Goal: Information Seeking & Learning: Learn about a topic

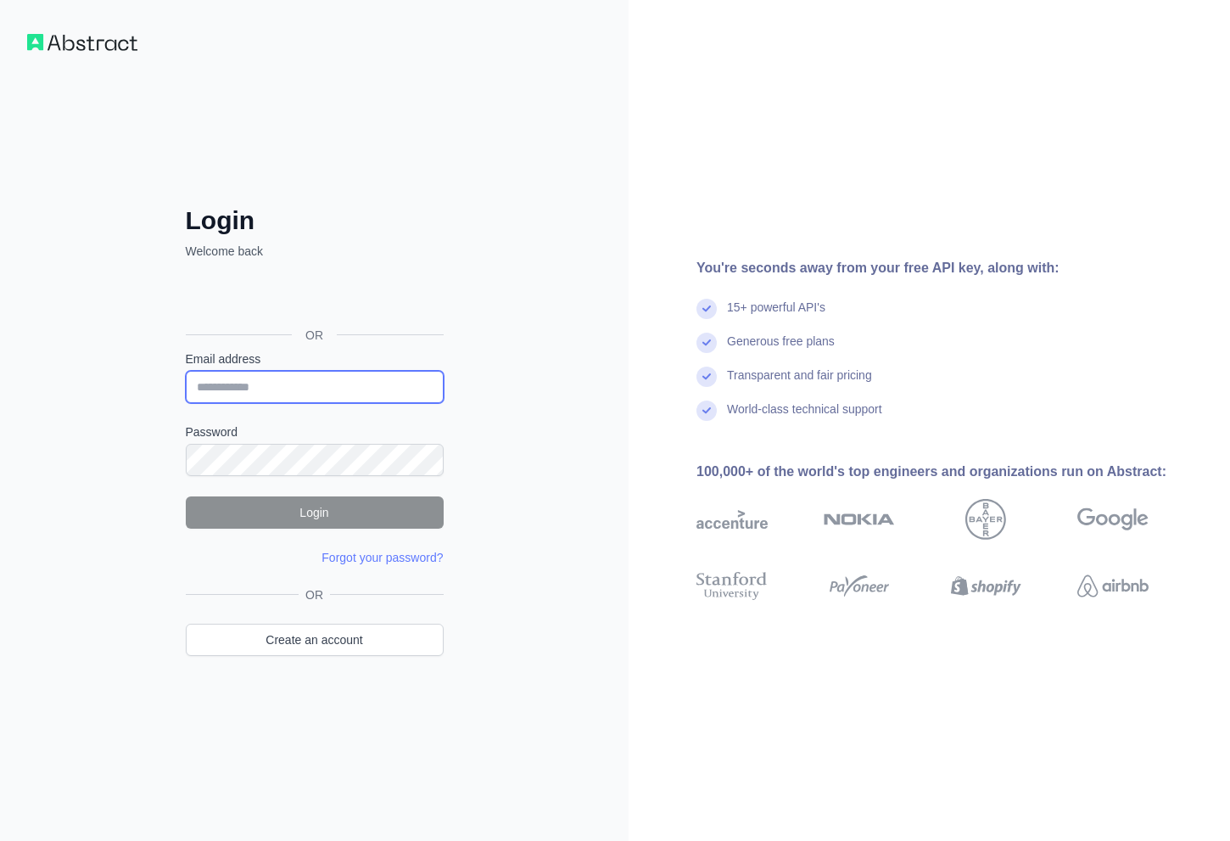
click at [281, 378] on input "Email address" at bounding box center [315, 387] width 258 height 32
click at [281, 379] on input "Email address" at bounding box center [315, 387] width 258 height 32
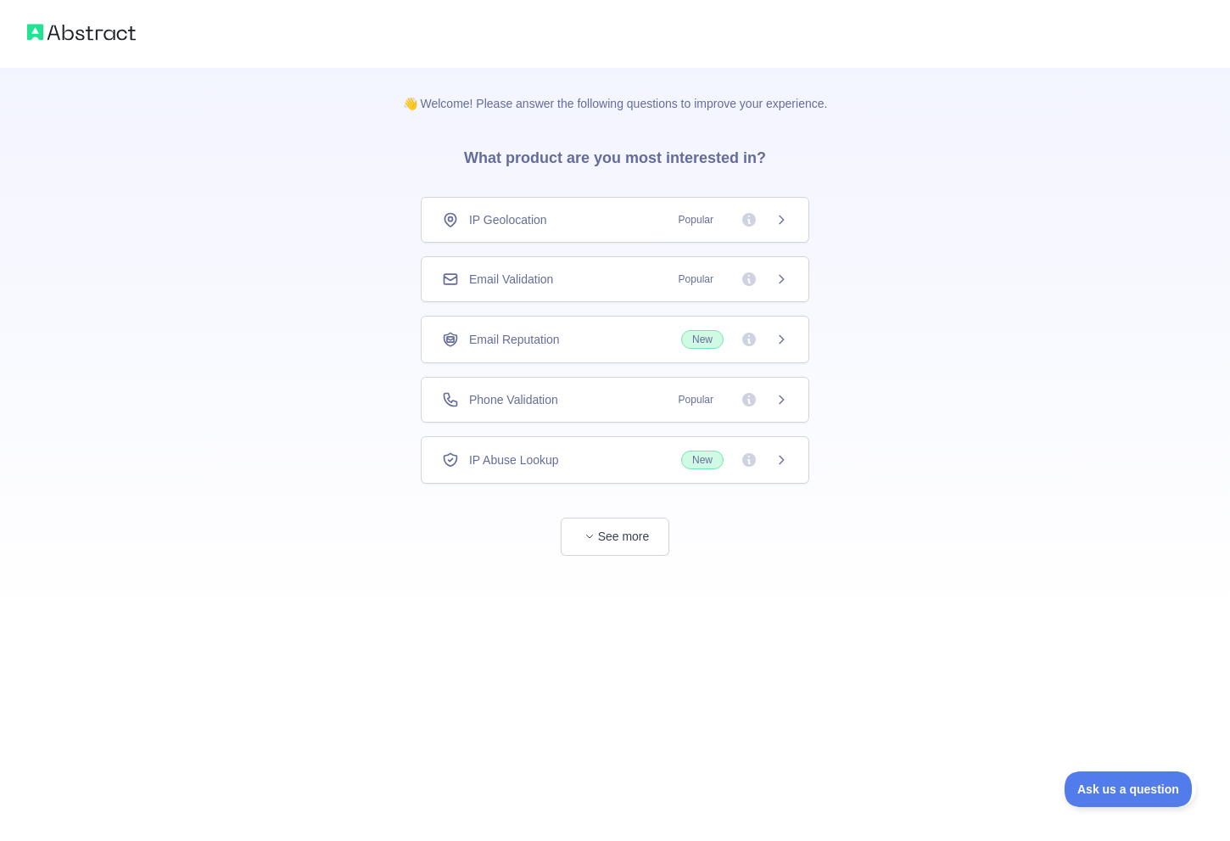
click at [591, 746] on div "👋 Welcome! Please answer the following questions to improve your experience. Wh…" at bounding box center [615, 420] width 1230 height 841
click at [647, 216] on div "IP Geolocation Popular" at bounding box center [615, 219] width 346 height 17
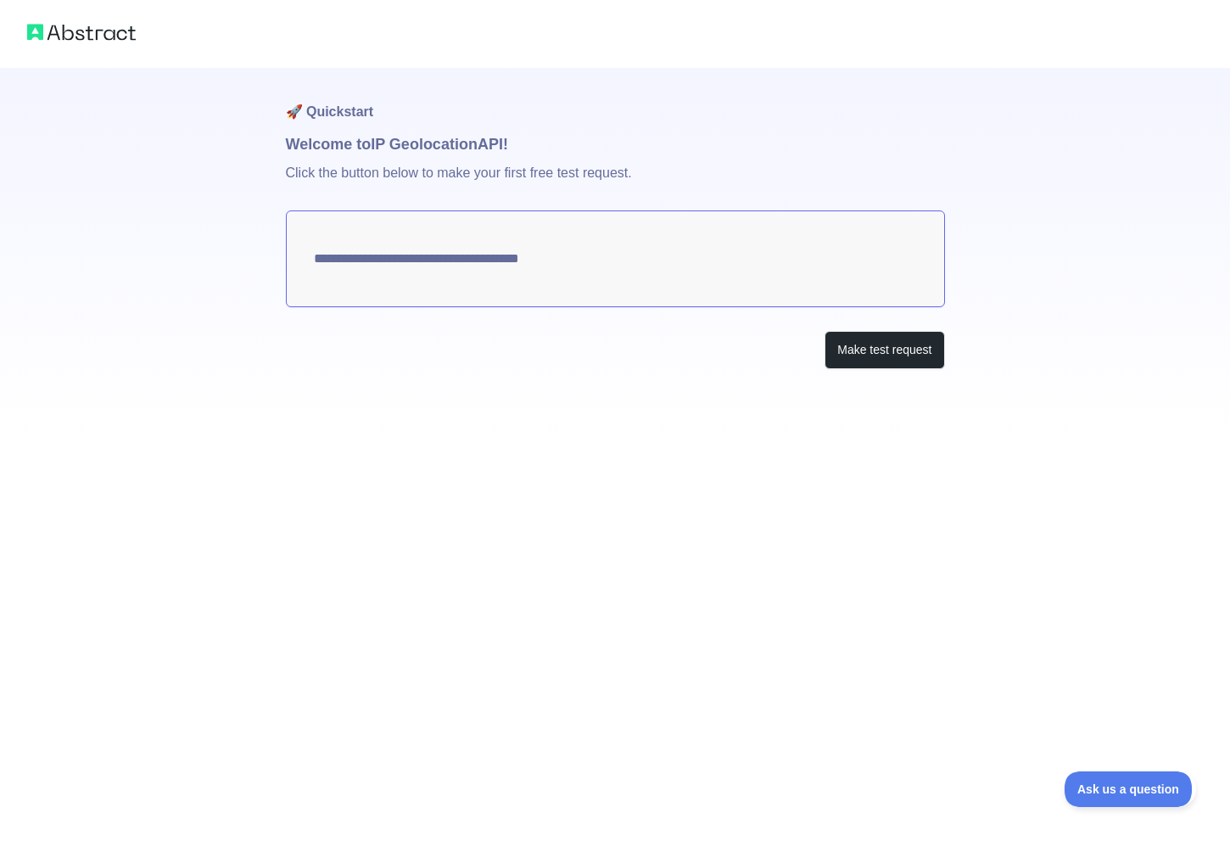
type textarea "**********"
click at [863, 355] on button "Make test request" at bounding box center [884, 350] width 120 height 38
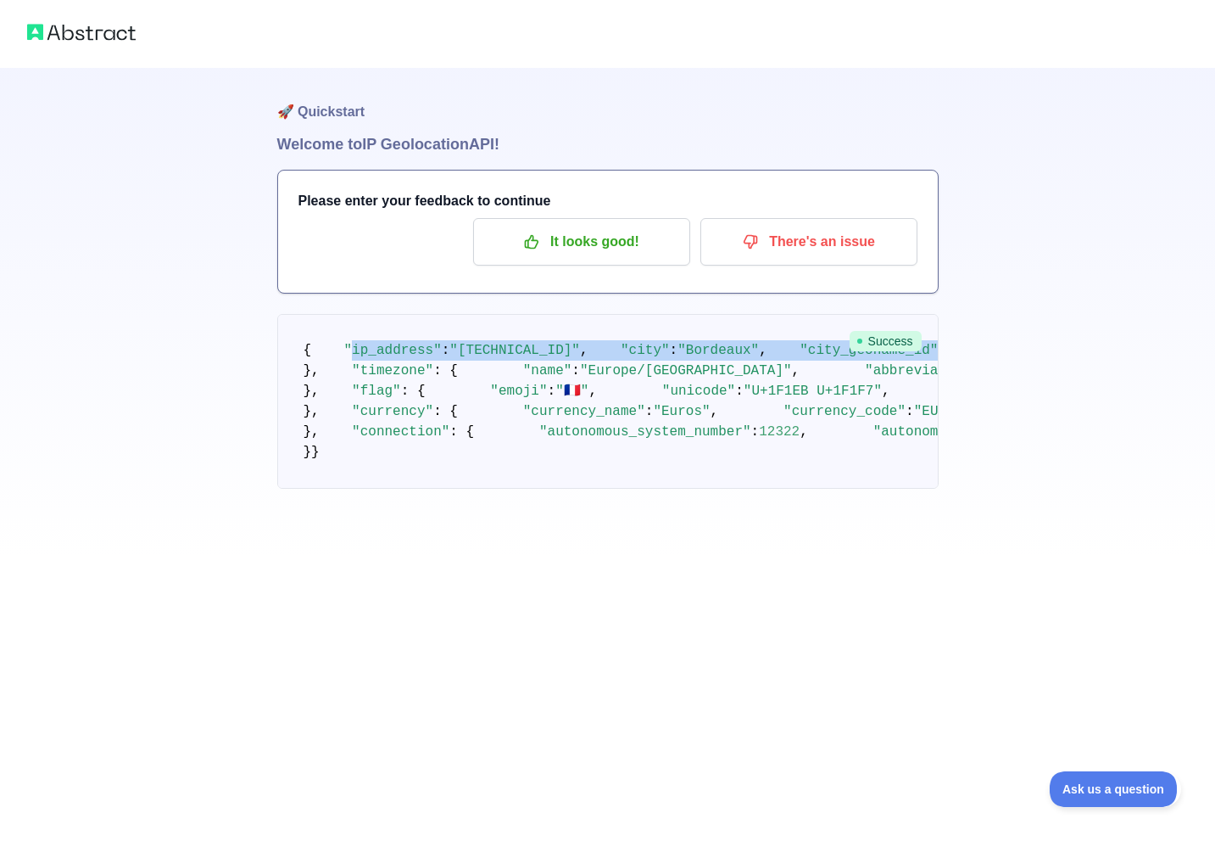
drag, startPoint x: 367, startPoint y: 387, endPoint x: 666, endPoint y: 567, distance: 348.5
click at [666, 489] on pre "{ "ip_address" : "[TECHNICAL_ID]" , "city" : "[GEOGRAPHIC_DATA]" , "city_geonam…" at bounding box center [608, 401] width 662 height 175
click at [407, 461] on pre "{ "ip_address" : "[TECHNICAL_ID]" , "city" : "[GEOGRAPHIC_DATA]" , "city_geonam…" at bounding box center [608, 401] width 662 height 175
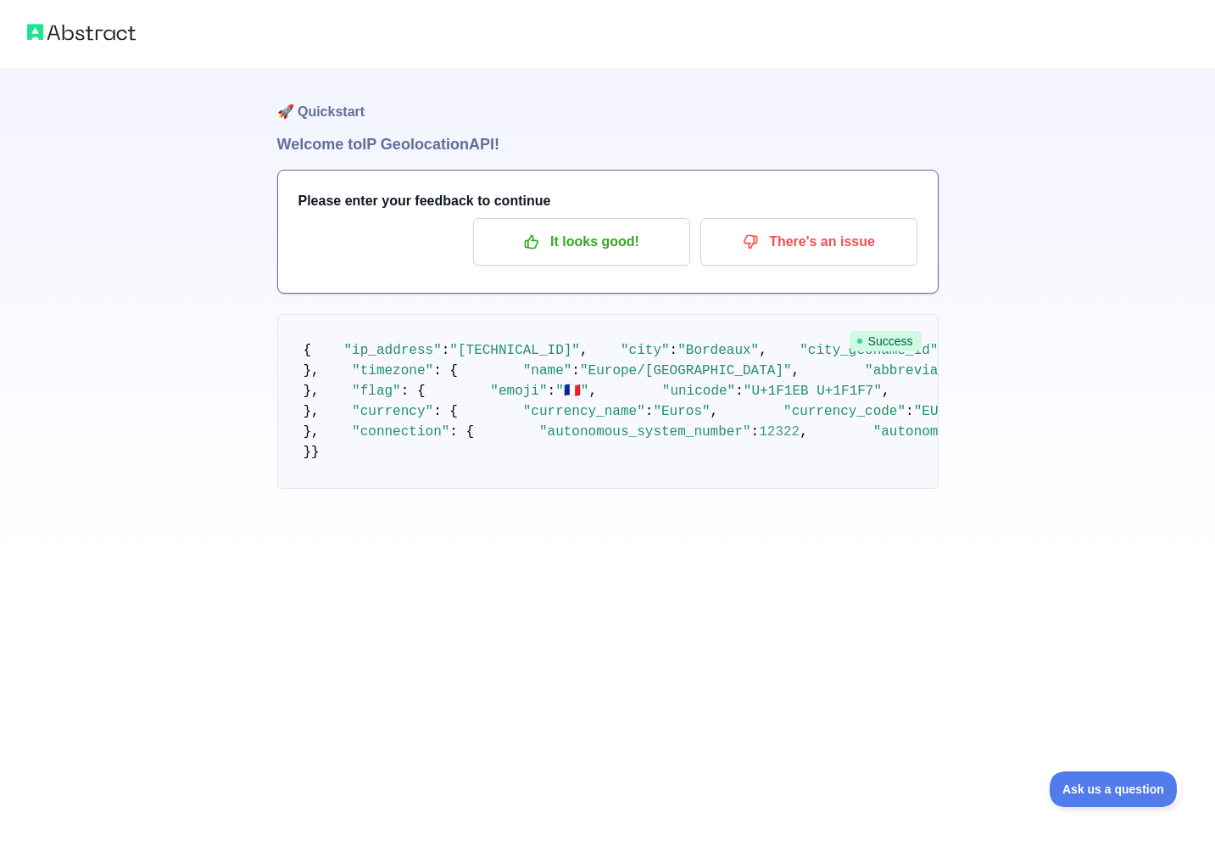
click at [310, 353] on span "{" at bounding box center [308, 350] width 8 height 15
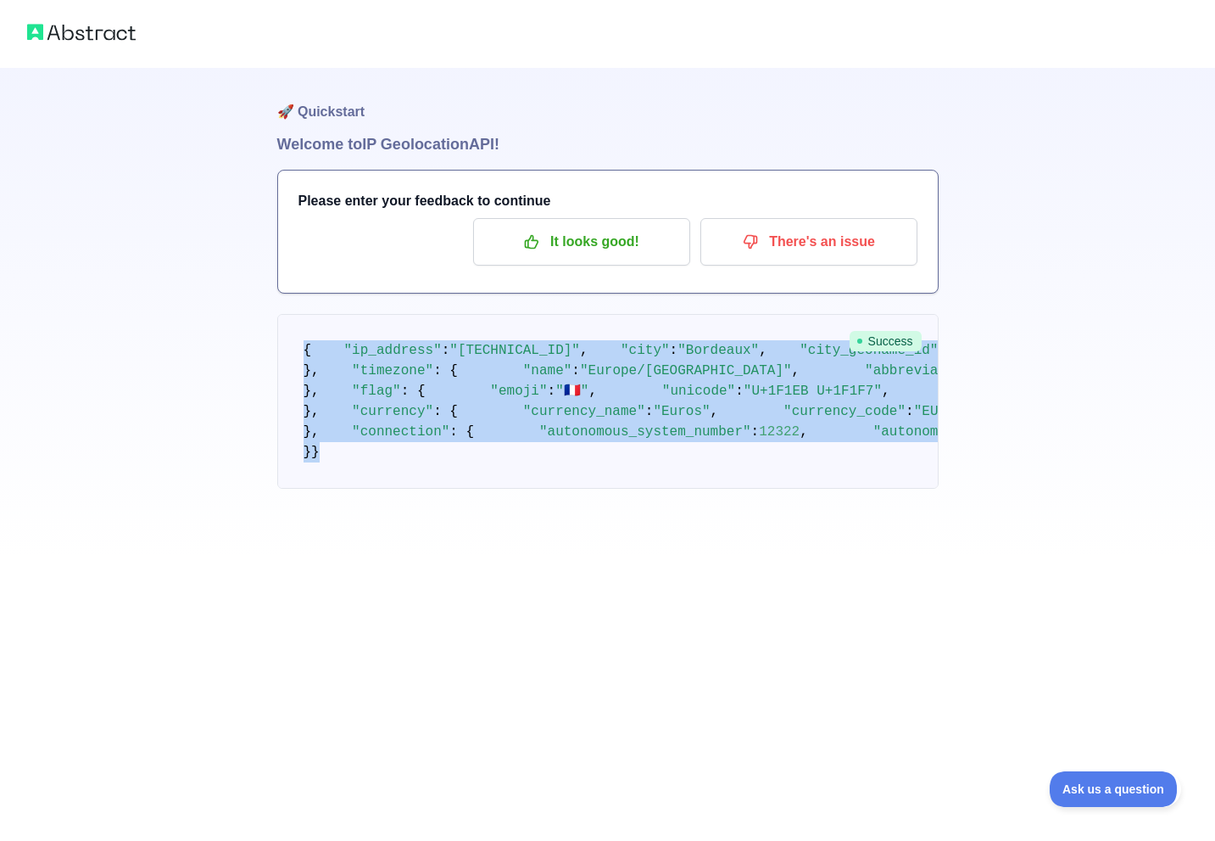
scroll to position [510, 0]
drag, startPoint x: 299, startPoint y: 346, endPoint x: 800, endPoint y: 789, distance: 668.2
click at [800, 556] on div "🚀 Quickstart Welcome to IP Geolocation API! Please enter your feedback to conti…" at bounding box center [608, 312] width 662 height 489
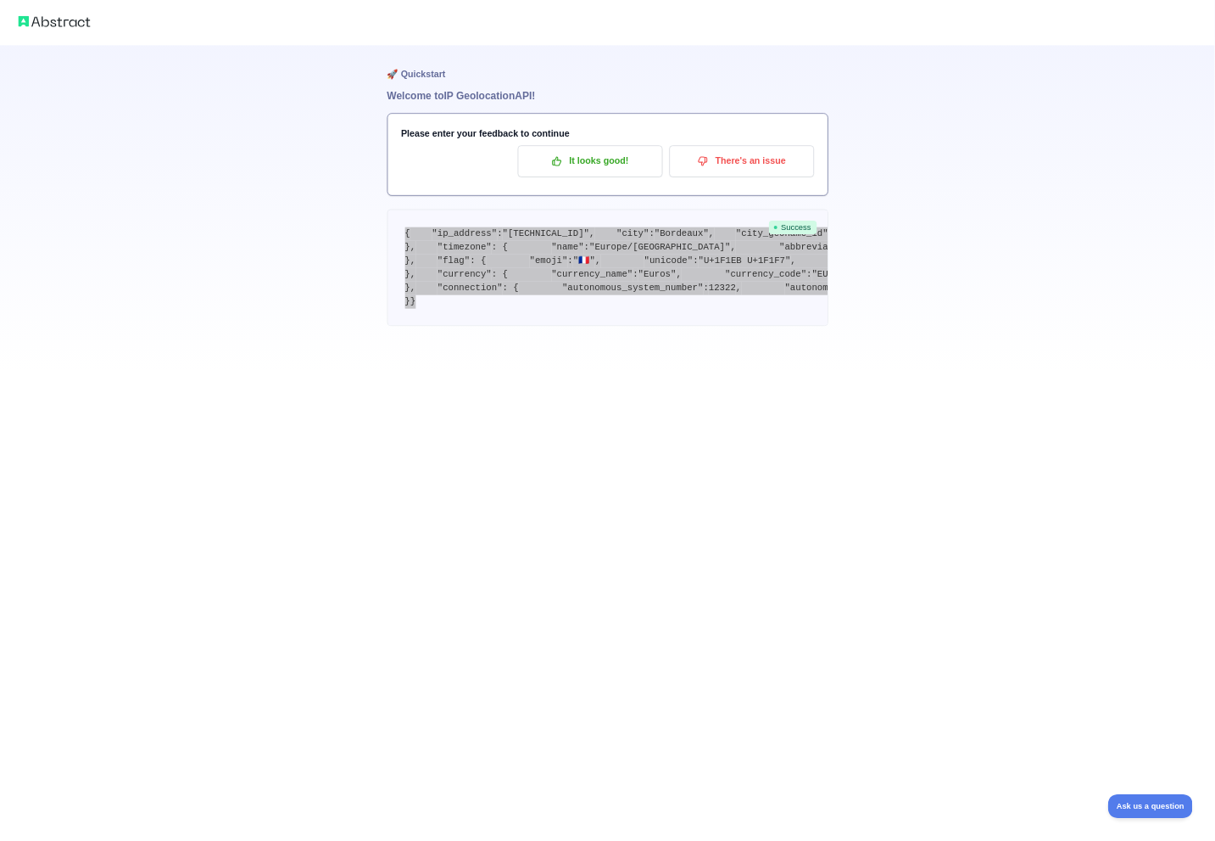
scroll to position [0, 0]
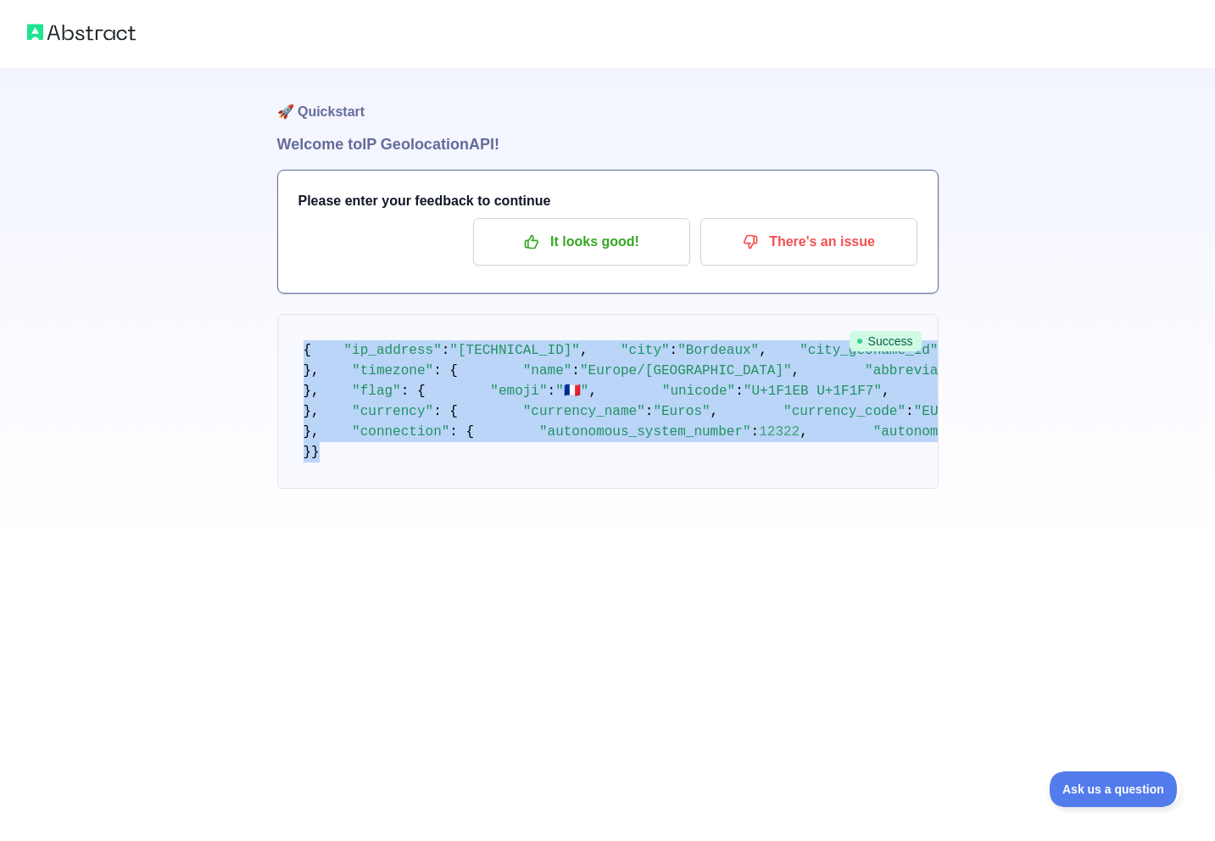
click at [451, 419] on pre "{ "ip_address" : "[TECHNICAL_ID]" , "city" : "[GEOGRAPHIC_DATA]" , "city_geonam…" at bounding box center [608, 401] width 662 height 175
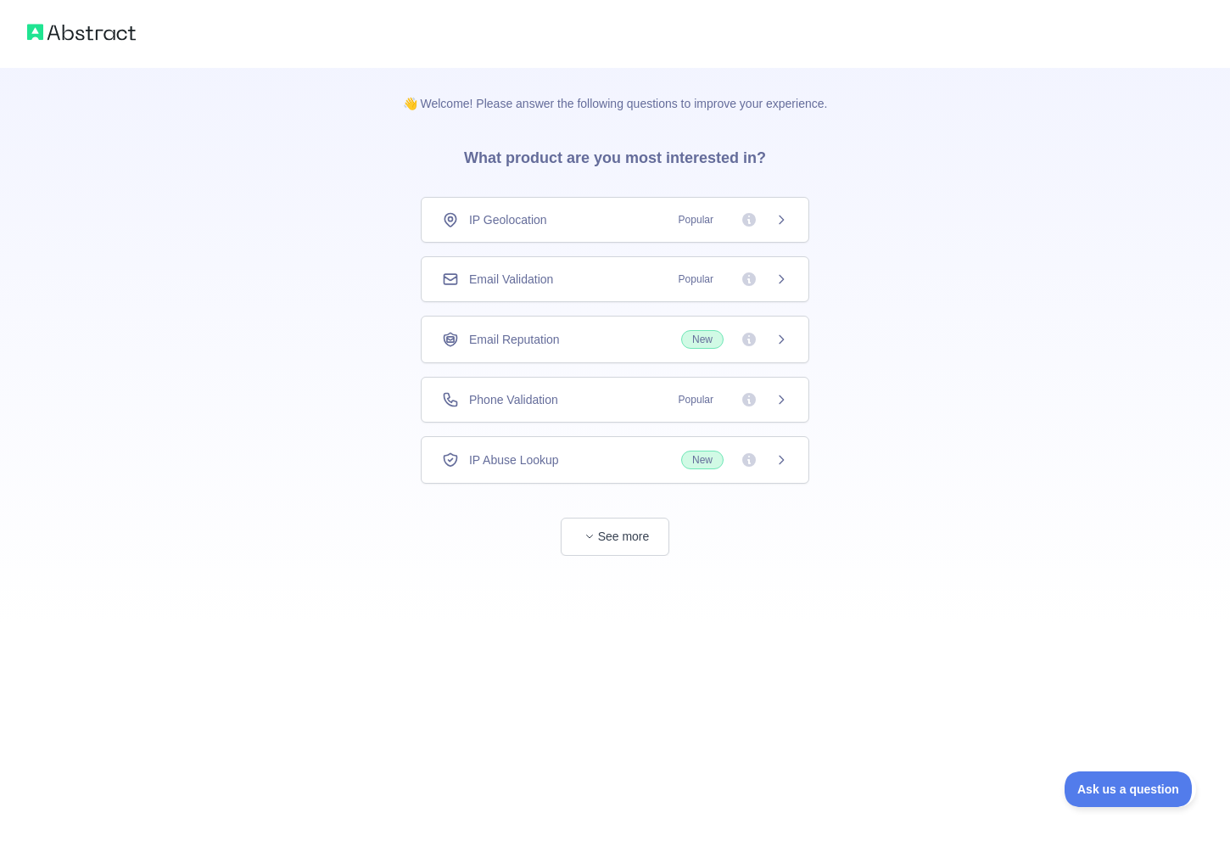
click at [702, 292] on div "Email Validation Popular" at bounding box center [615, 279] width 388 height 46
click at [549, 410] on div "IP Abuse Lookup New" at bounding box center [615, 400] width 388 height 47
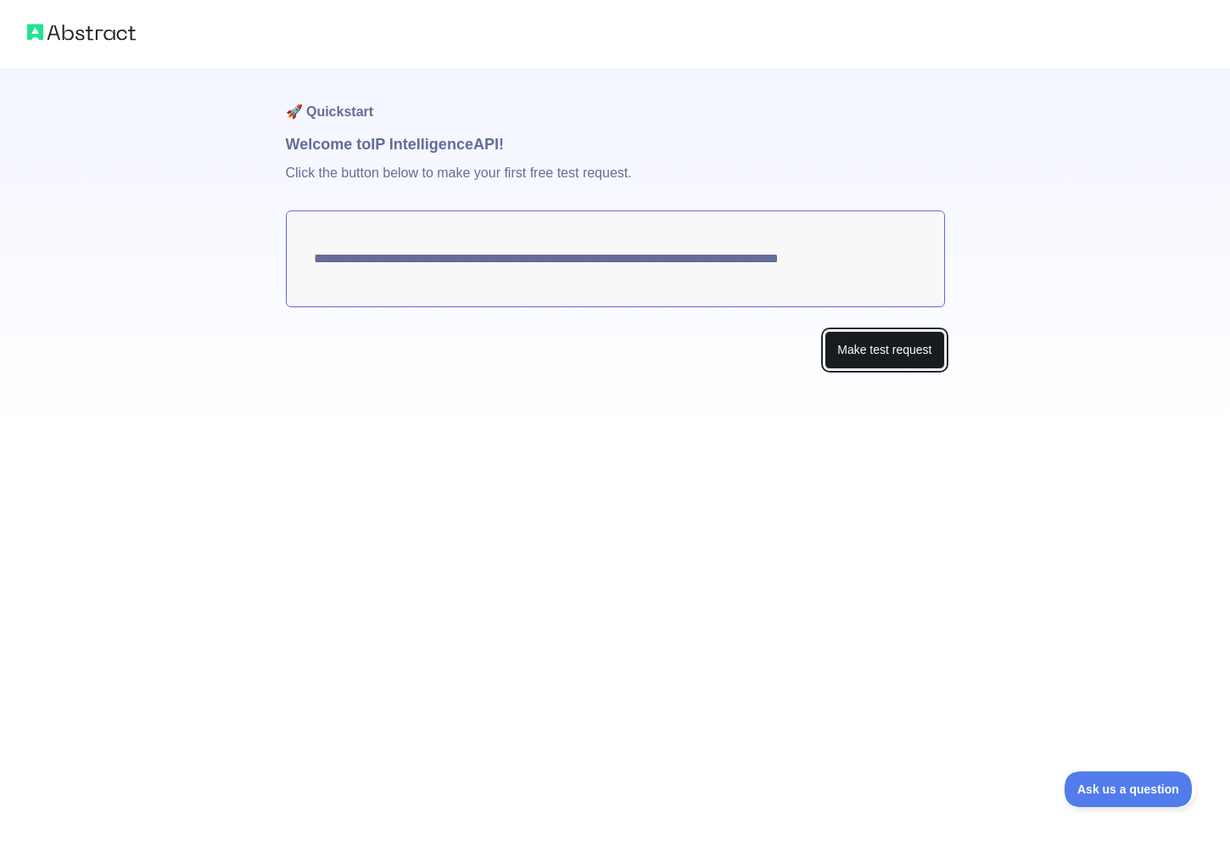
click at [831, 339] on button "Make test request" at bounding box center [884, 350] width 120 height 38
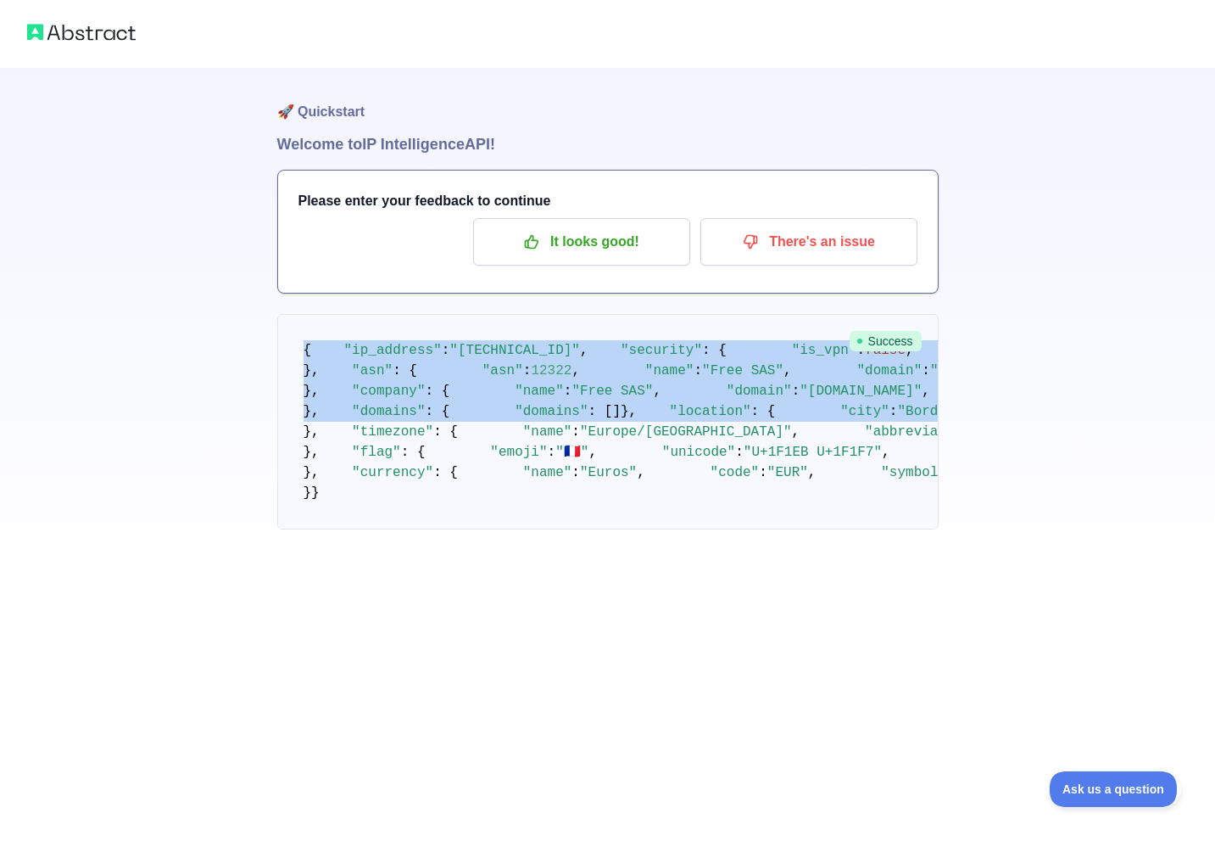
scroll to position [424, 0]
drag, startPoint x: 298, startPoint y: 345, endPoint x: 655, endPoint y: 807, distance: 583.4
click at [655, 529] on pre "{ "ip_address" : "[TECHNICAL_ID]" , "security" : { "is_vpn" : false , "is_proxy…" at bounding box center [608, 421] width 662 height 215
copy code "{ "ip_address" : "[TECHNICAL_ID]" , "security" : { "is_vpn" : false , "is_proxy…"
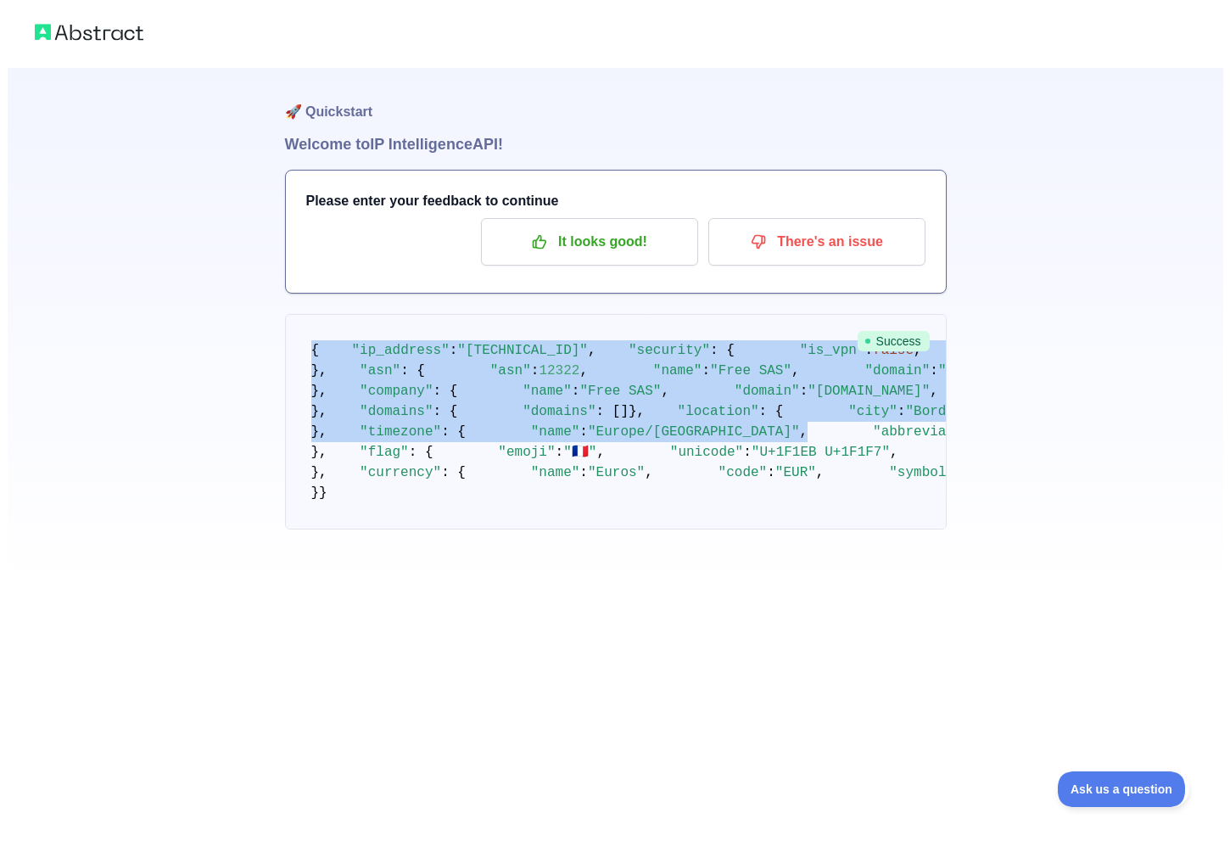
scroll to position [0, 0]
